Goal: Transaction & Acquisition: Download file/media

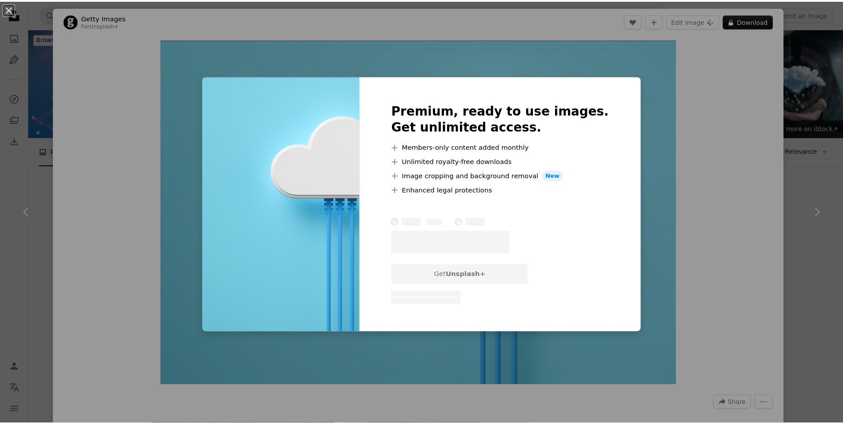
scroll to position [489, 0]
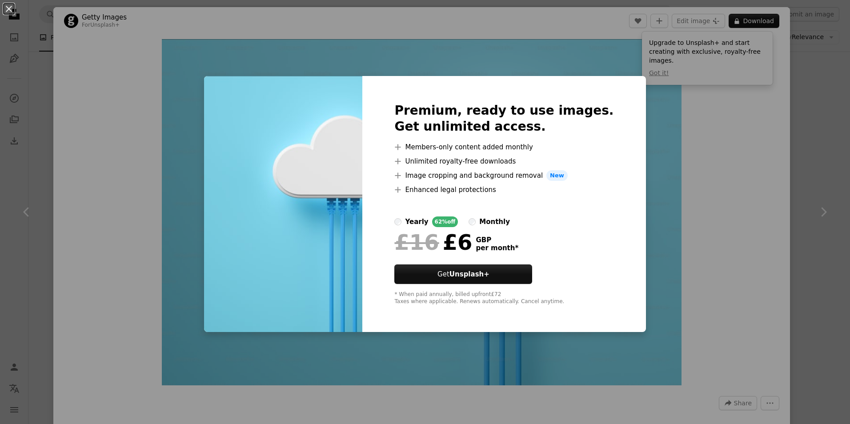
click at [646, 244] on div "An X shape Premium, ready to use images. Get unlimited access. A plus sign Memb…" at bounding box center [425, 212] width 850 height 424
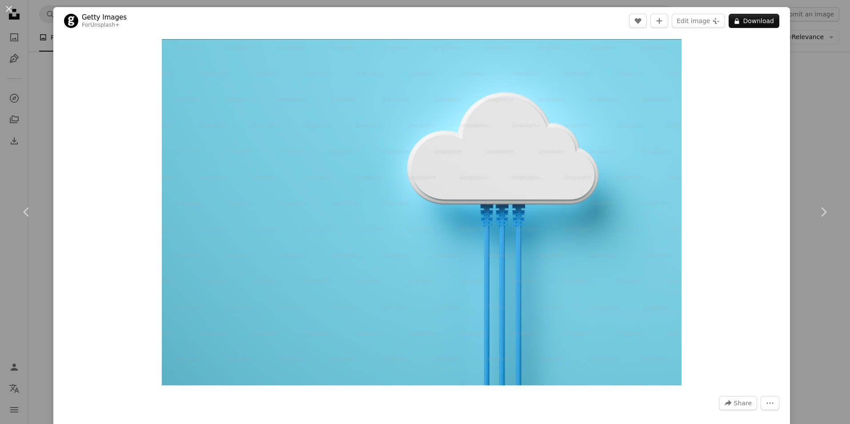
click at [824, 42] on div "An X shape Chevron left Chevron right Getty Images For Unsplash+ A heart A plus…" at bounding box center [425, 212] width 850 height 424
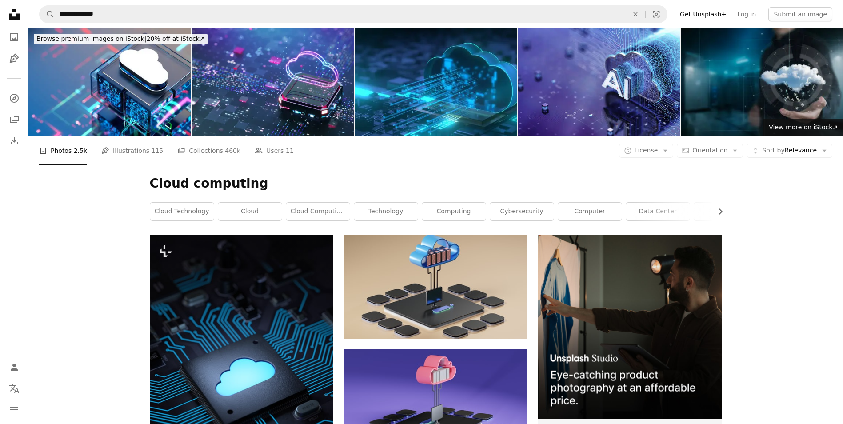
scroll to position [89, 0]
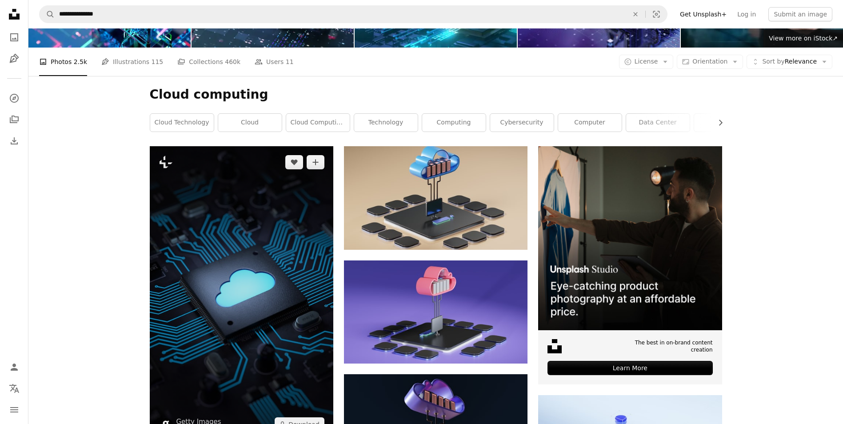
click at [183, 231] on img at bounding box center [242, 293] width 184 height 294
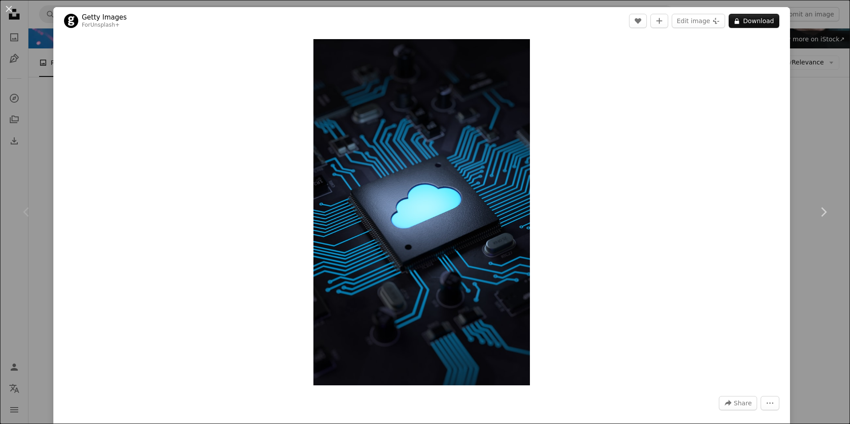
click at [823, 101] on div "An X shape Chevron left Chevron right Getty Images For Unsplash+ A heart A plus…" at bounding box center [425, 212] width 850 height 424
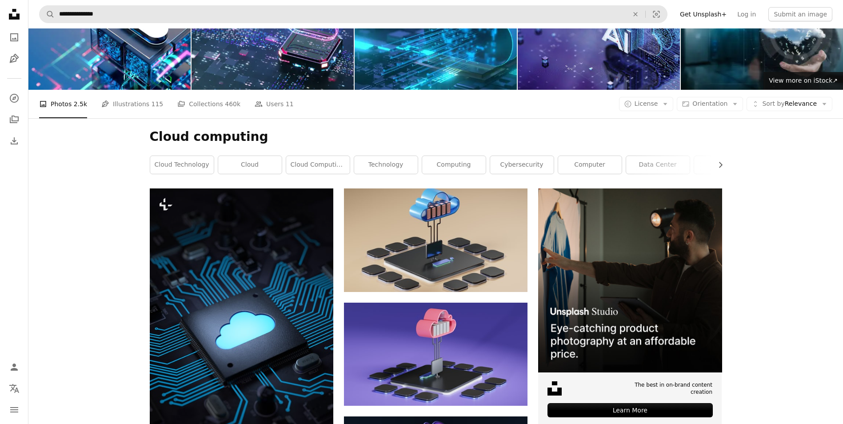
scroll to position [44, 0]
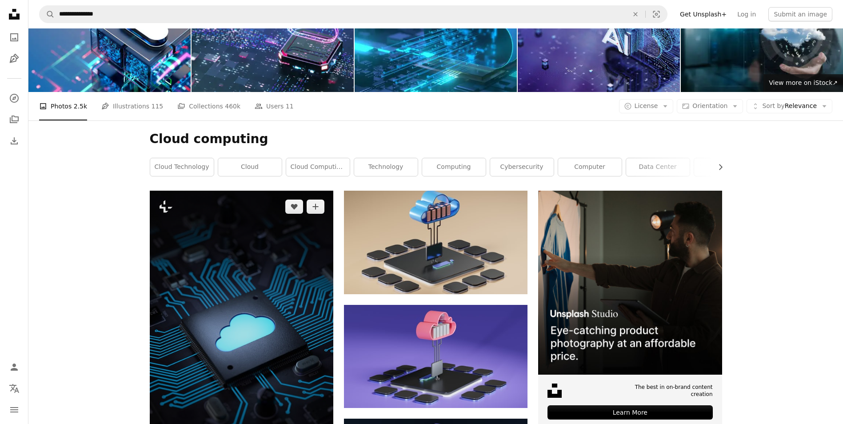
click at [282, 228] on img at bounding box center [242, 338] width 184 height 294
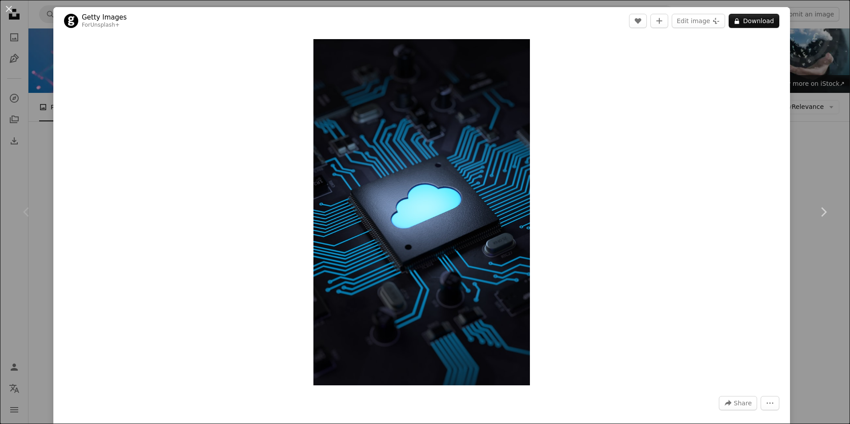
click at [788, 165] on div "An X shape Chevron left Chevron right Getty Images For Unsplash+ A heart A plus…" at bounding box center [425, 212] width 850 height 424
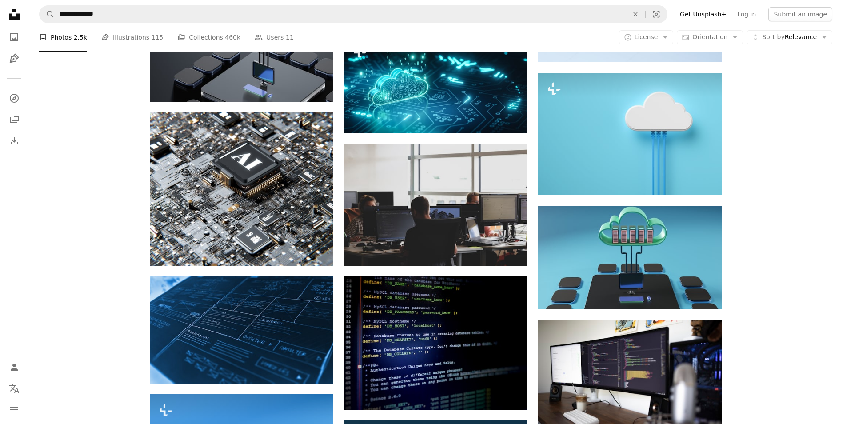
scroll to position [578, 0]
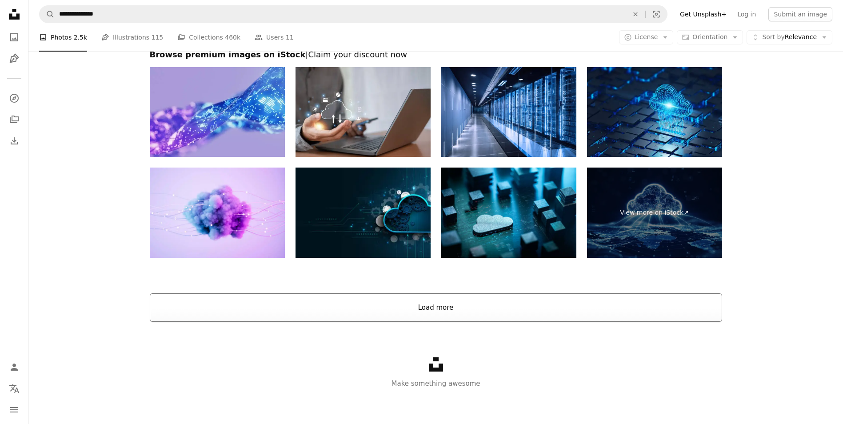
click at [482, 312] on button "Load more" at bounding box center [436, 307] width 572 height 28
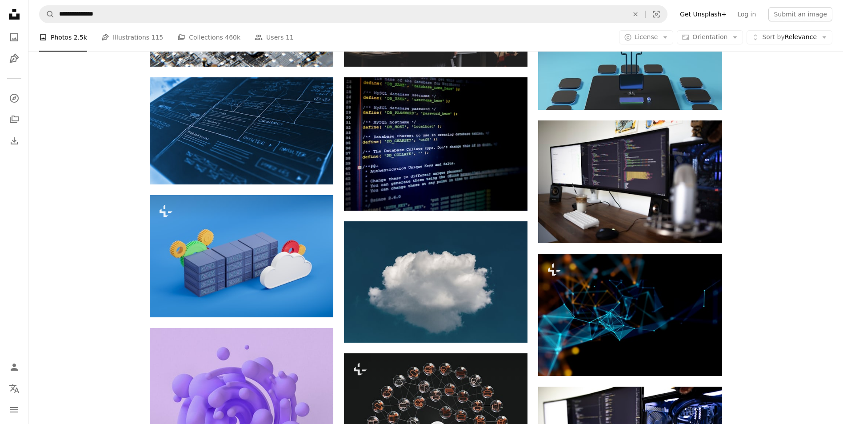
scroll to position [0, 0]
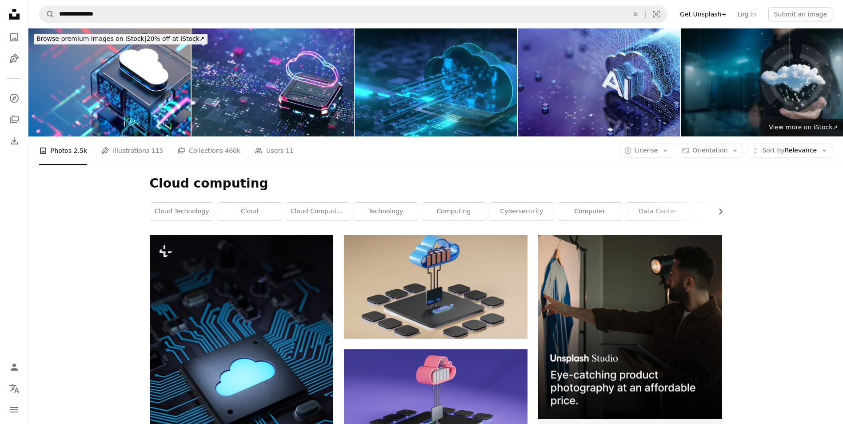
drag, startPoint x: 776, startPoint y: 130, endPoint x: 753, endPoint y: -2, distance: 133.9
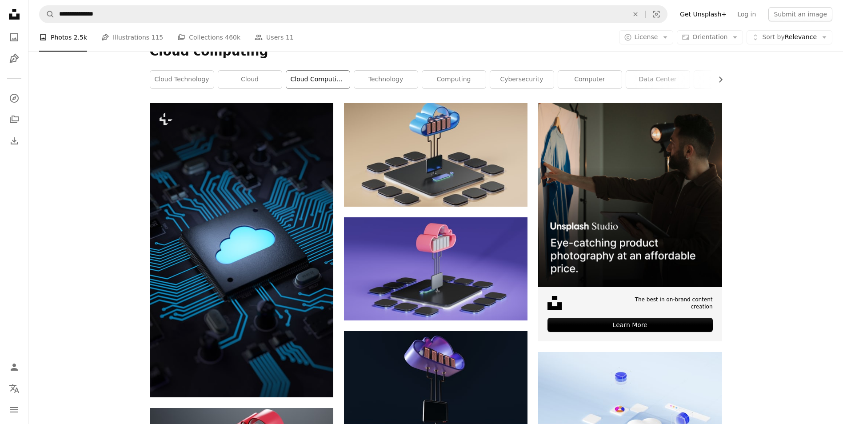
scroll to position [89, 0]
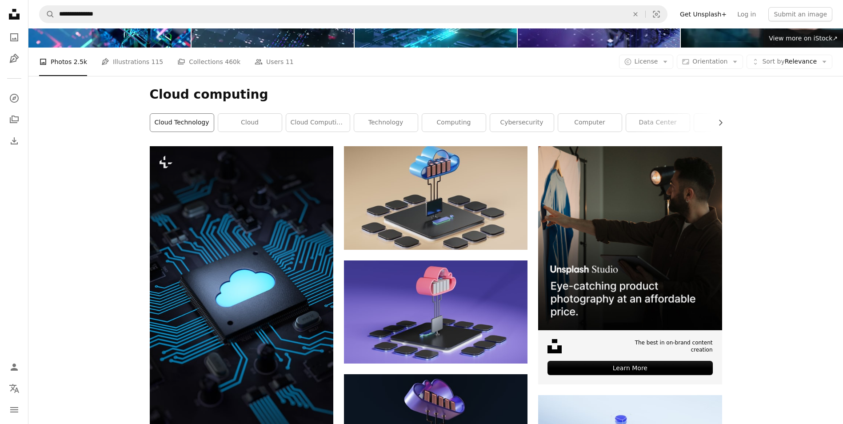
click at [197, 124] on link "cloud technology" at bounding box center [182, 123] width 64 height 18
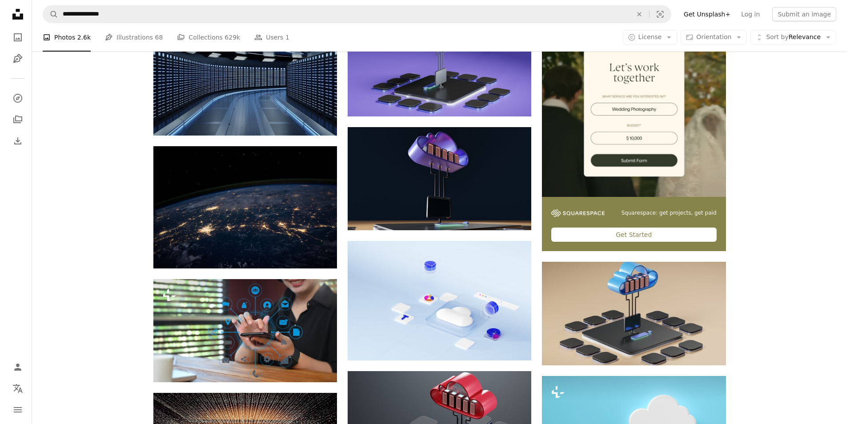
scroll to position [178, 0]
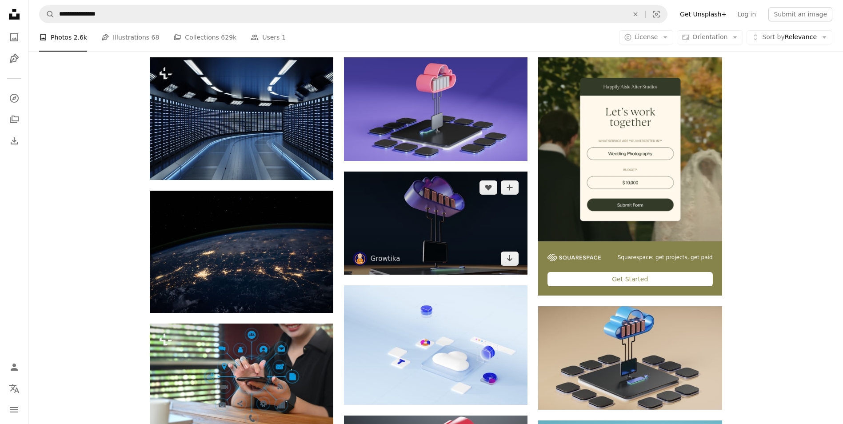
click at [395, 231] on img at bounding box center [436, 223] width 184 height 103
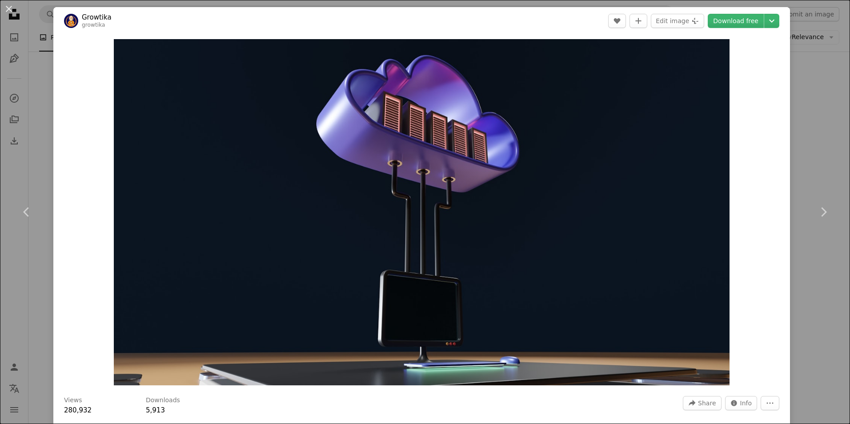
drag, startPoint x: 395, startPoint y: 231, endPoint x: 755, endPoint y: 110, distance: 380.1
click at [755, 110] on div "Zoom in" at bounding box center [421, 212] width 736 height 355
click at [723, 22] on link "Download free" at bounding box center [735, 21] width 56 height 14
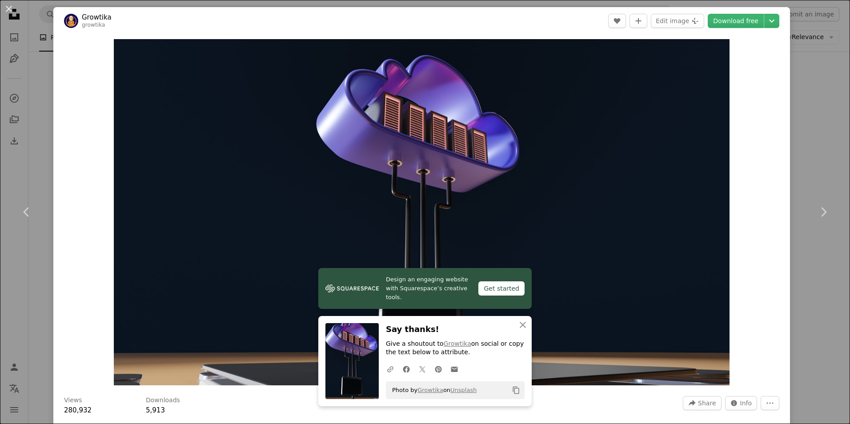
click at [581, 28] on header "Growtika growtika A heart A plus sign Edit image Plus sign for Unsplash+ Downlo…" at bounding box center [421, 21] width 736 height 28
click at [8, 8] on button "An X shape" at bounding box center [9, 9] width 11 height 11
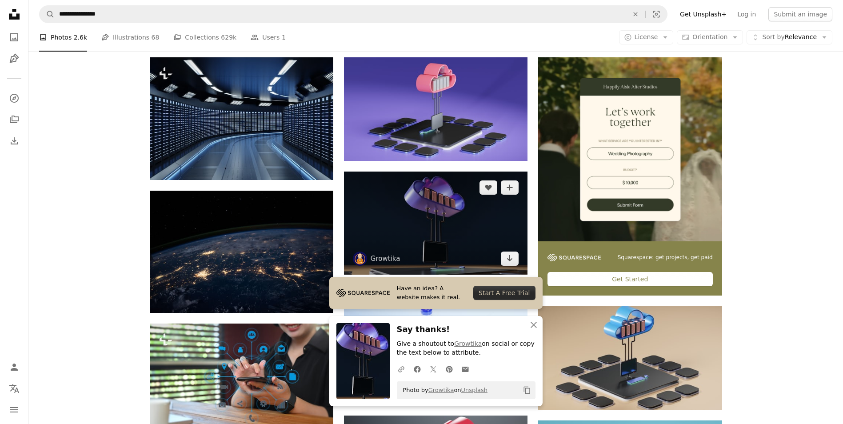
click at [442, 228] on img at bounding box center [436, 223] width 184 height 103
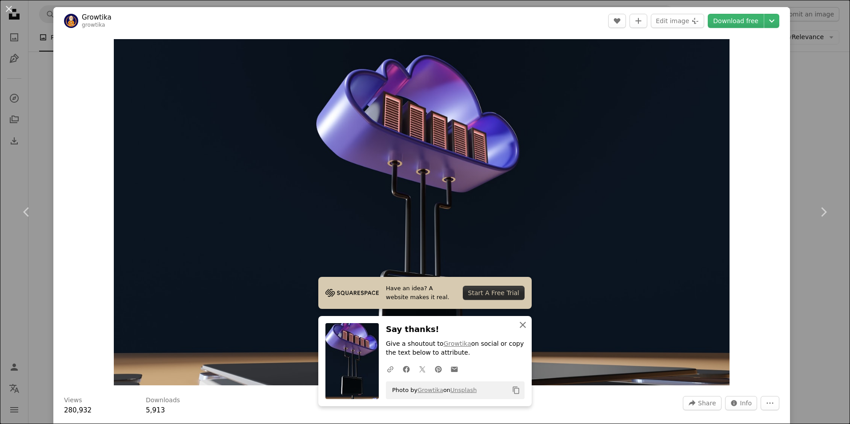
click at [521, 321] on icon "An X shape" at bounding box center [522, 325] width 11 height 11
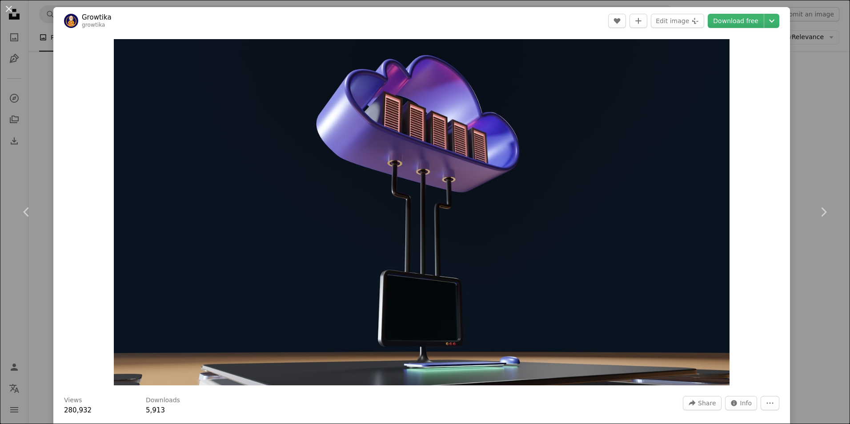
click at [807, 104] on div "An X shape Chevron left Chevron right Growtika growtika A heart A plus sign Edi…" at bounding box center [425, 212] width 850 height 424
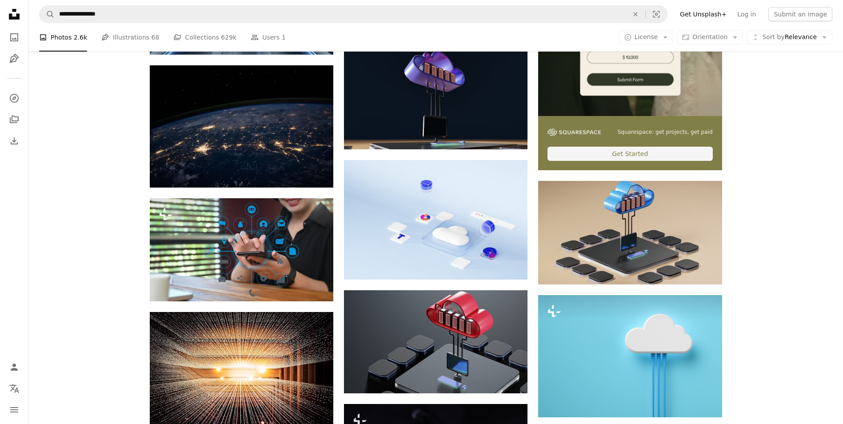
scroll to position [311, 0]
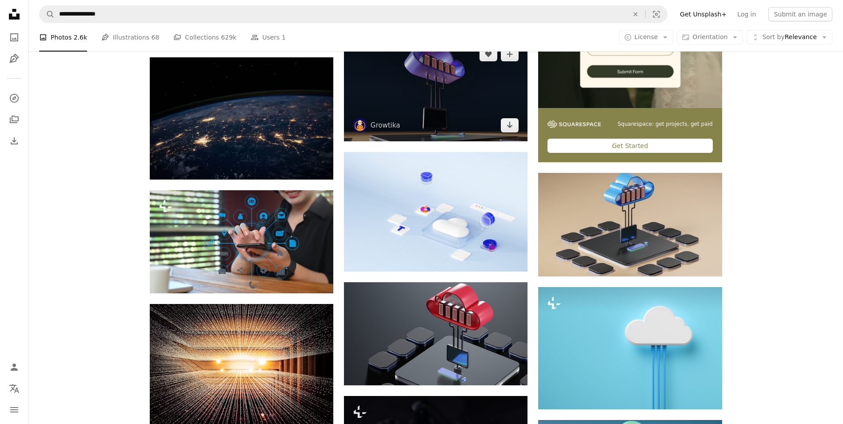
click at [438, 98] on img at bounding box center [436, 89] width 184 height 103
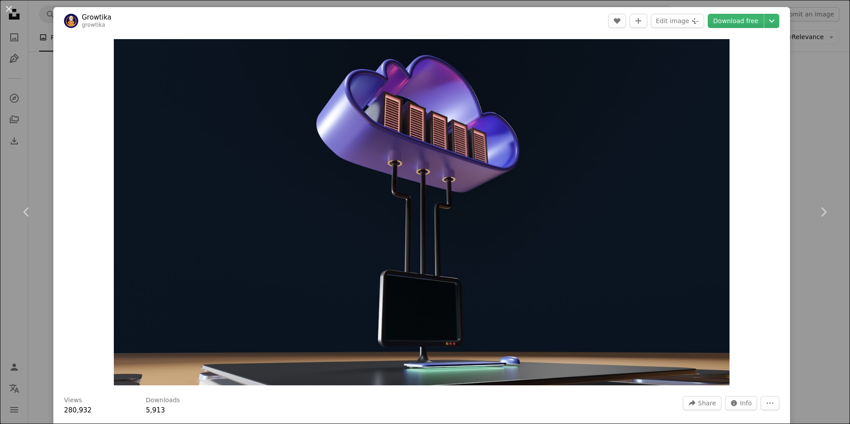
click at [797, 70] on div "An X shape Chevron left Chevron right Growtika growtika A heart A plus sign Edi…" at bounding box center [425, 212] width 850 height 424
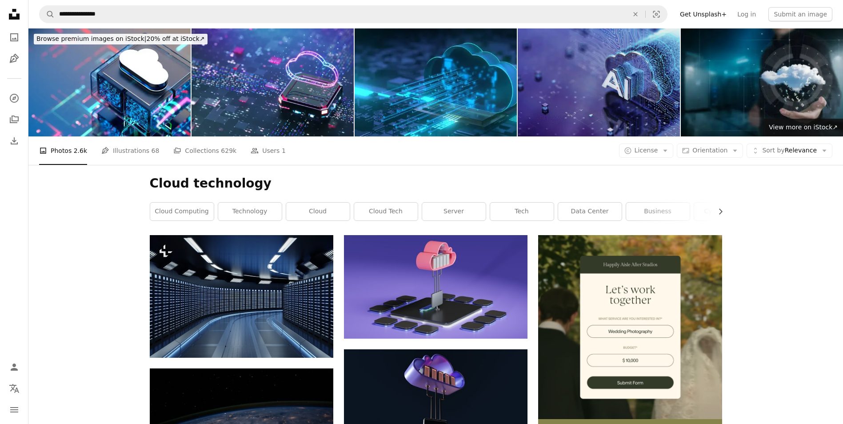
click at [621, 86] on img at bounding box center [599, 82] width 162 height 108
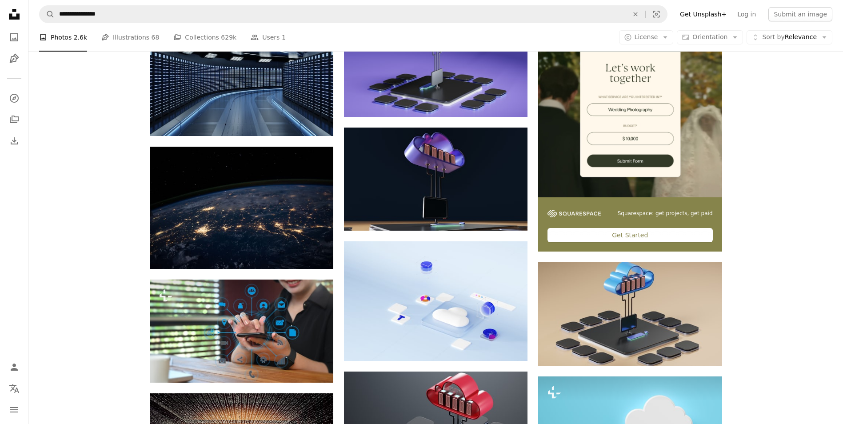
scroll to position [222, 0]
